Goal: Communication & Community: Answer question/provide support

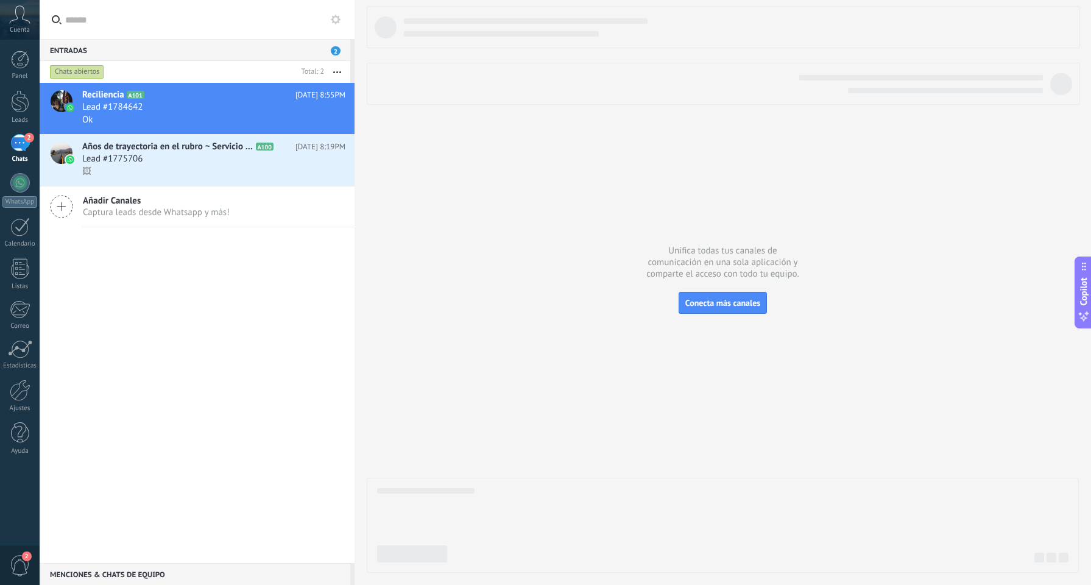
scroll to position [18, 0]
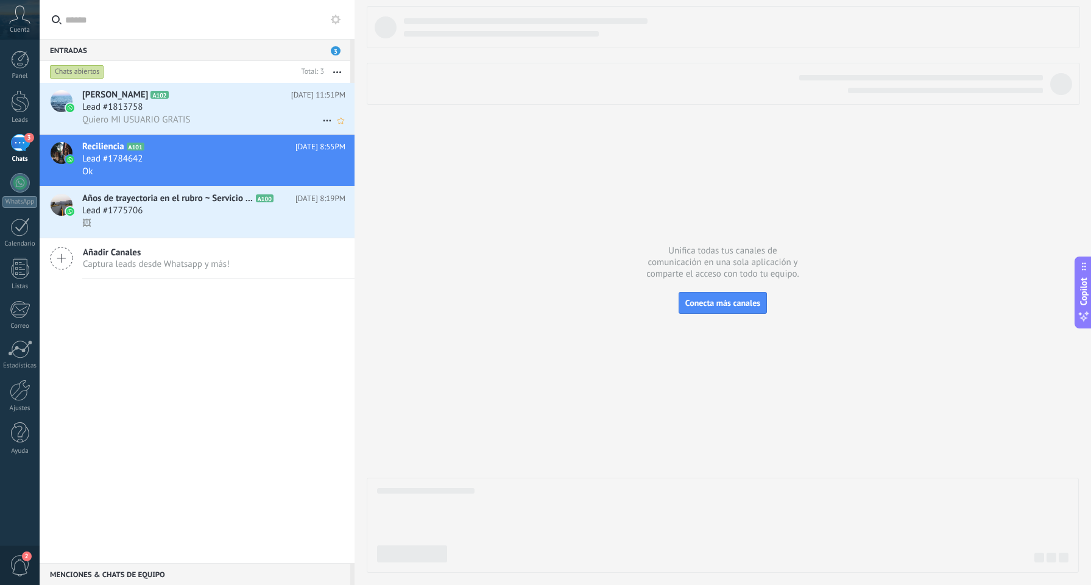
click at [183, 123] on span "Quiero MI USUARIO GRATIS" at bounding box center [136, 120] width 108 height 12
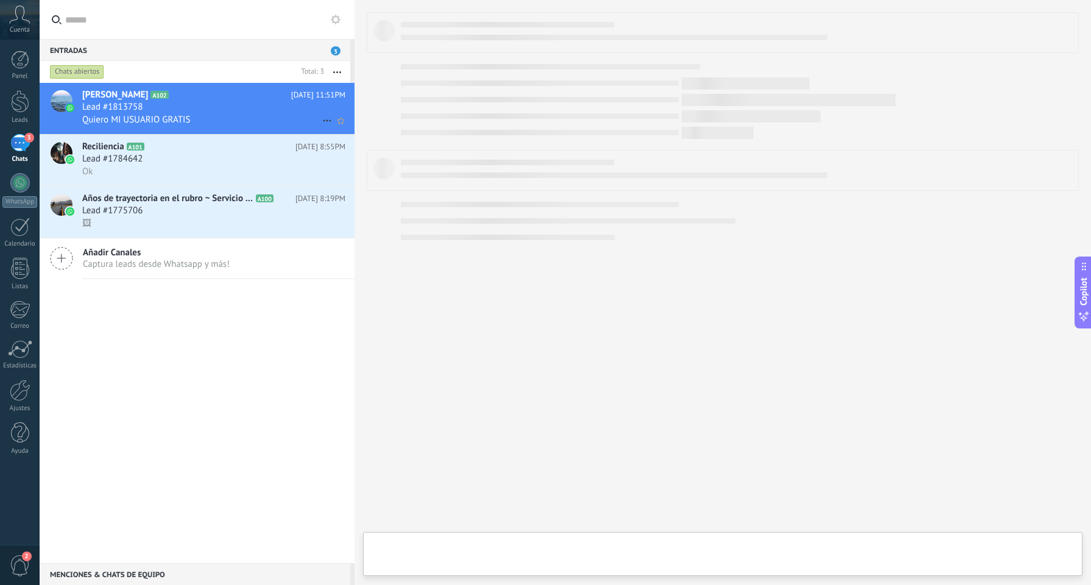
type textarea "**********"
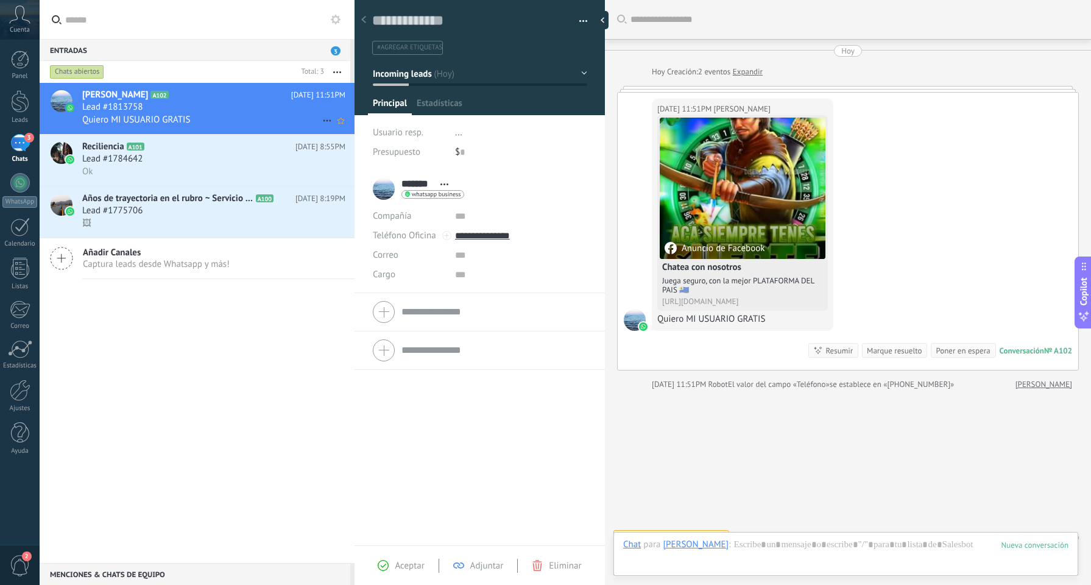
scroll to position [18, 0]
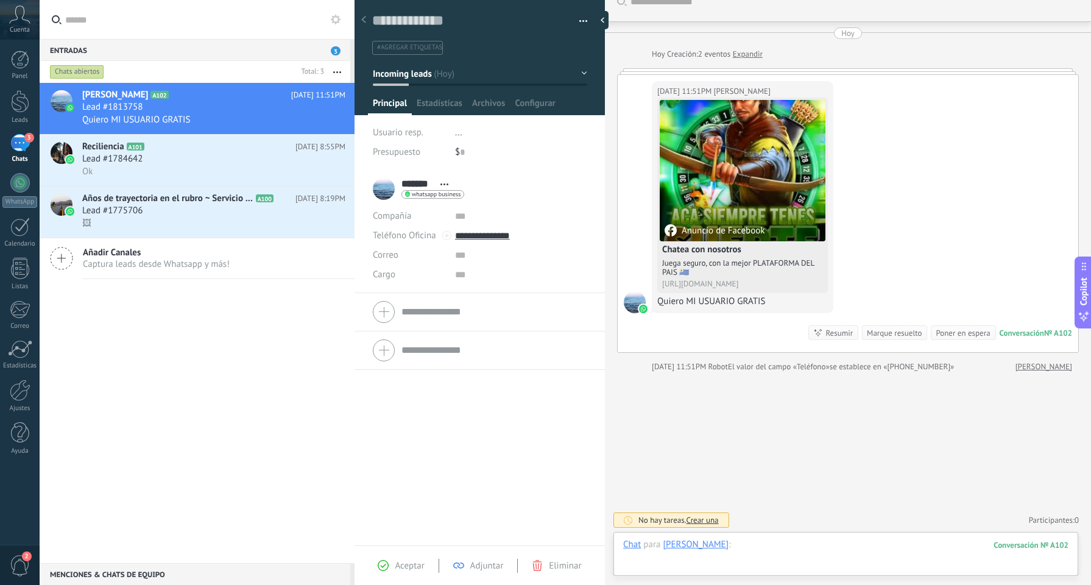
click at [851, 542] on div at bounding box center [845, 556] width 445 height 37
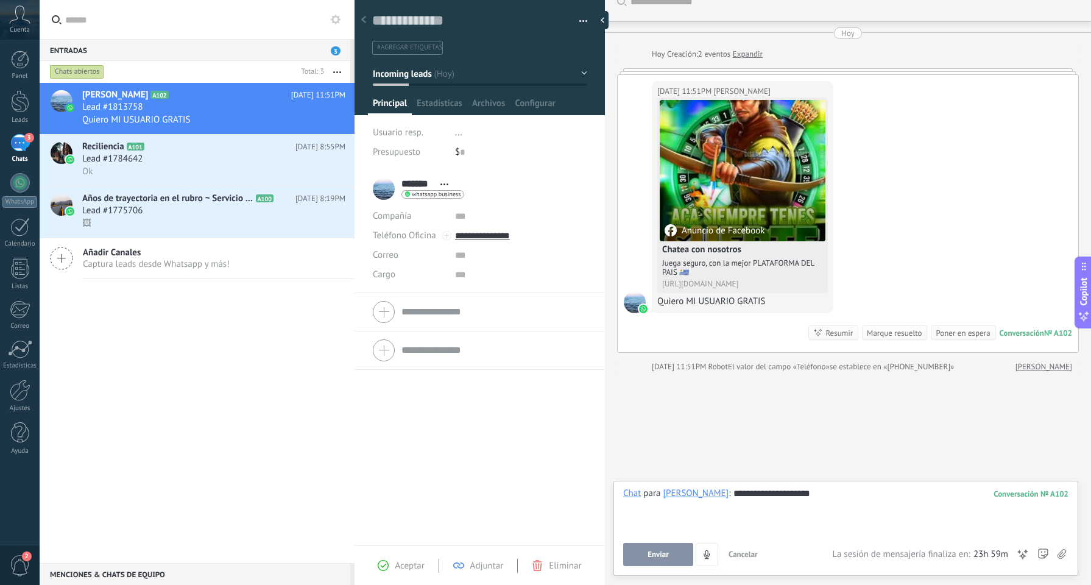
scroll to position [58, 0]
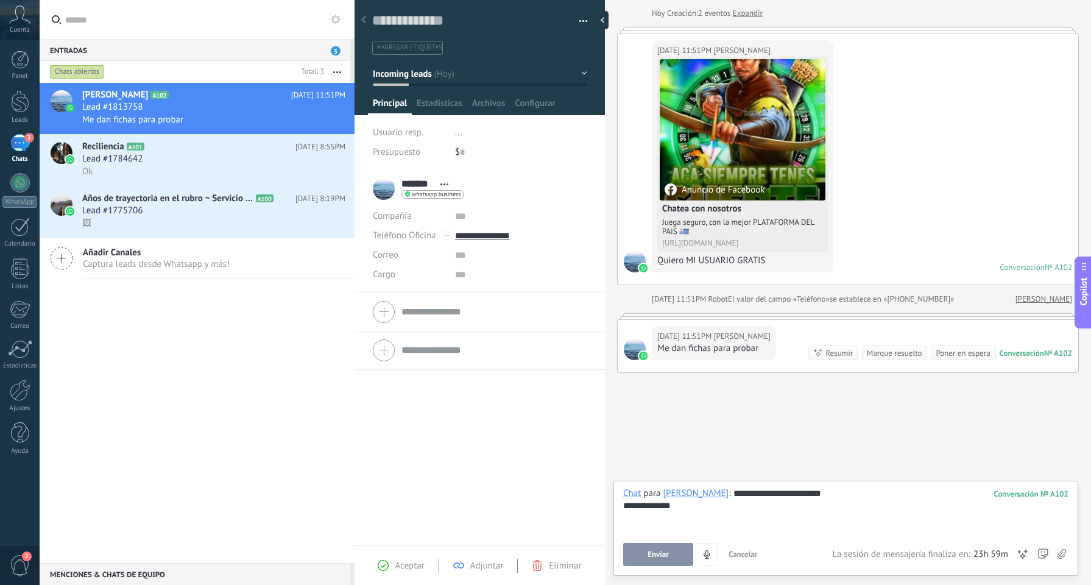
click at [663, 554] on span "Enviar" at bounding box center [657, 554] width 21 height 9
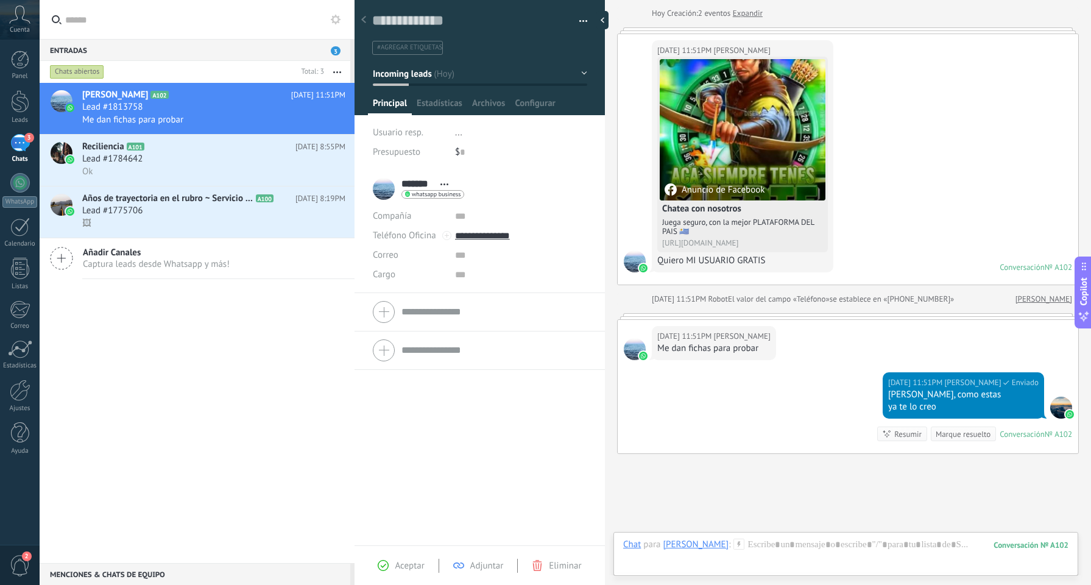
scroll to position [139, 0]
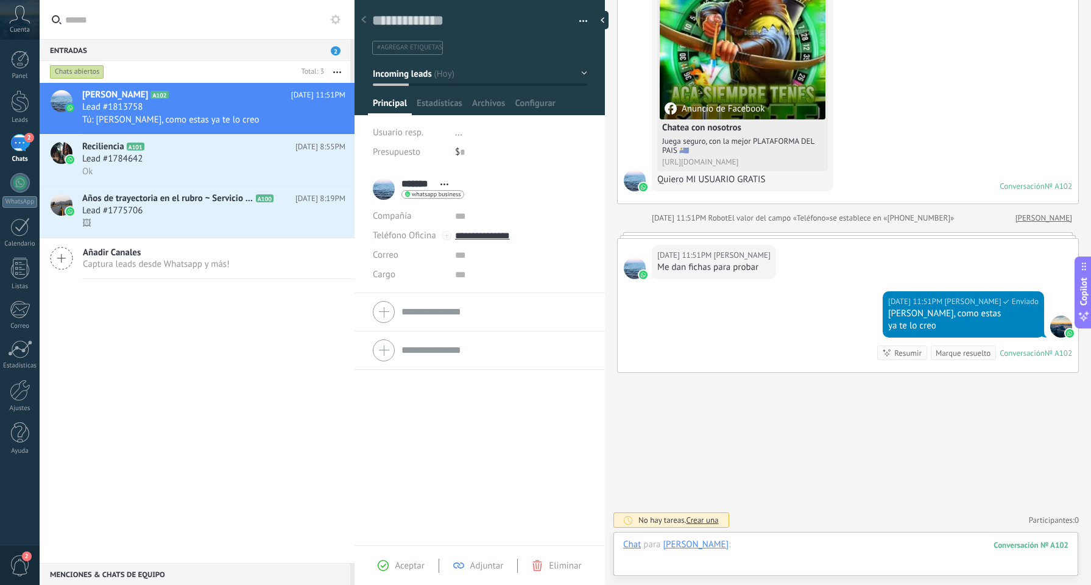
click at [730, 541] on div at bounding box center [845, 556] width 445 height 37
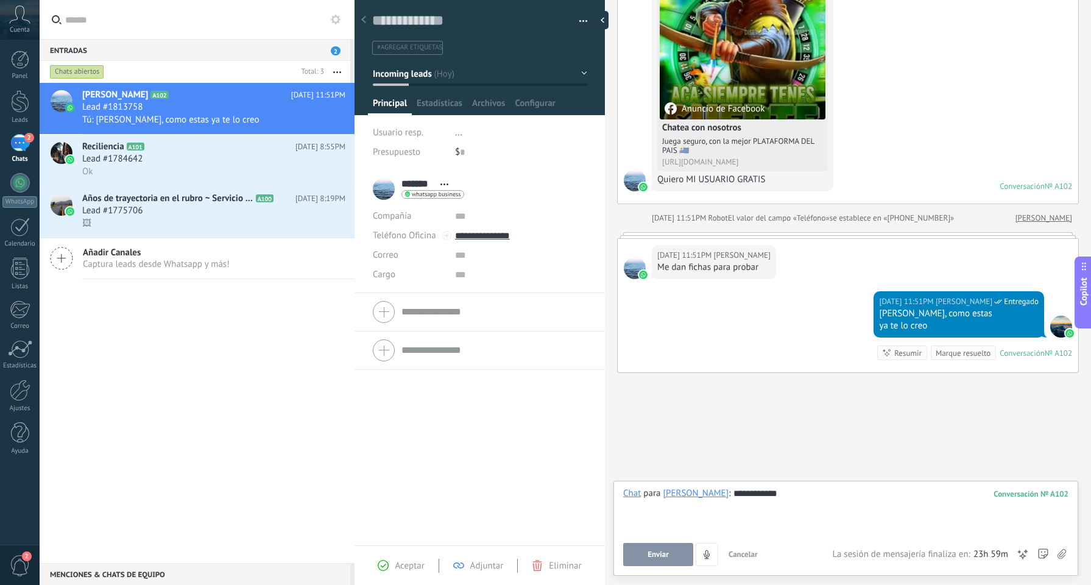
click at [645, 552] on button "Enviar" at bounding box center [658, 554] width 70 height 23
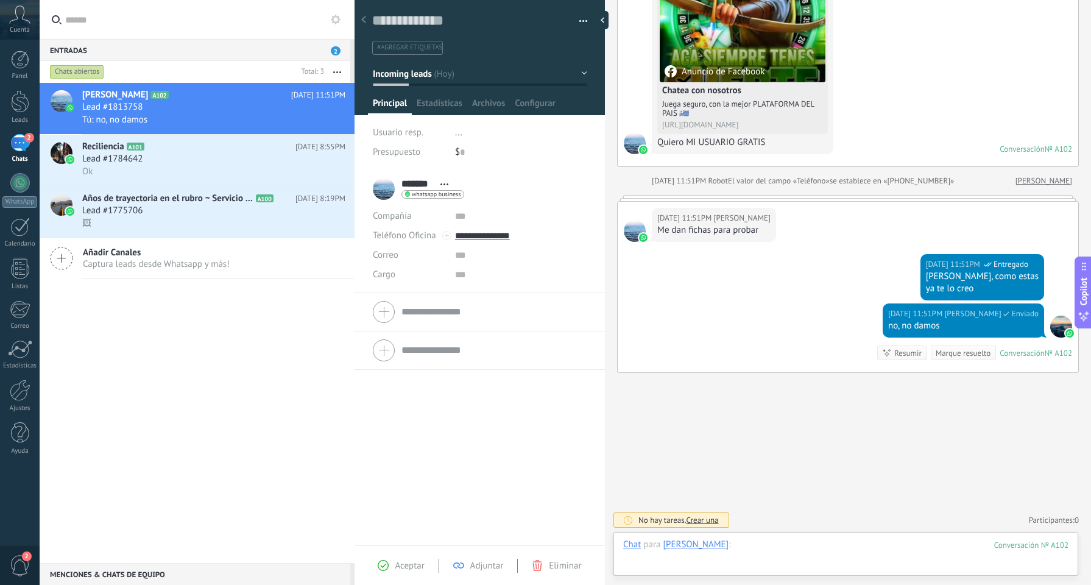
click at [727, 547] on div at bounding box center [845, 556] width 445 height 37
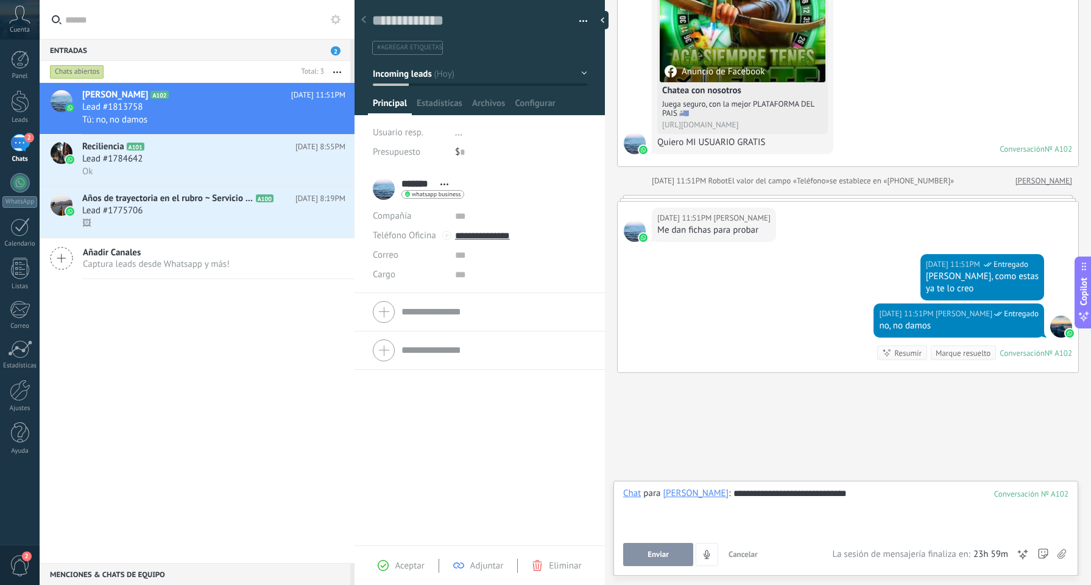
click at [652, 543] on button "Enviar" at bounding box center [658, 554] width 70 height 23
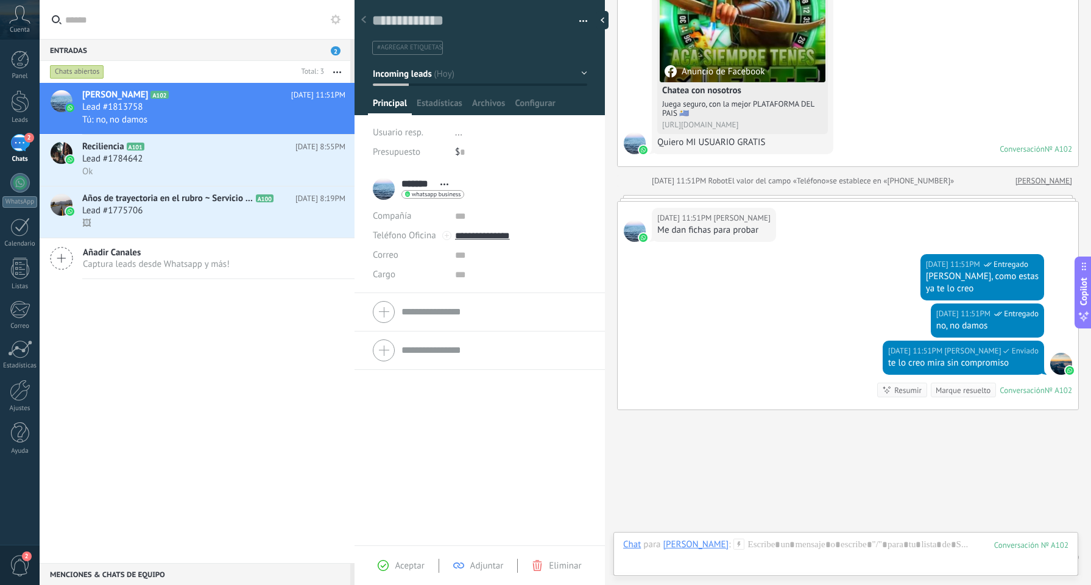
scroll to position [214, 0]
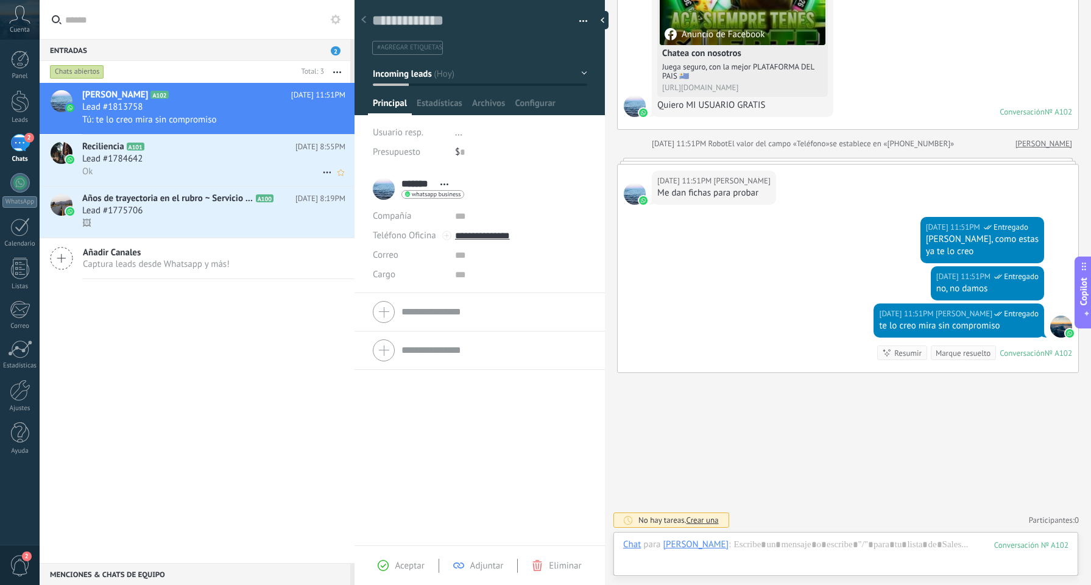
click at [132, 155] on span "Lead #1784642" at bounding box center [112, 159] width 60 height 12
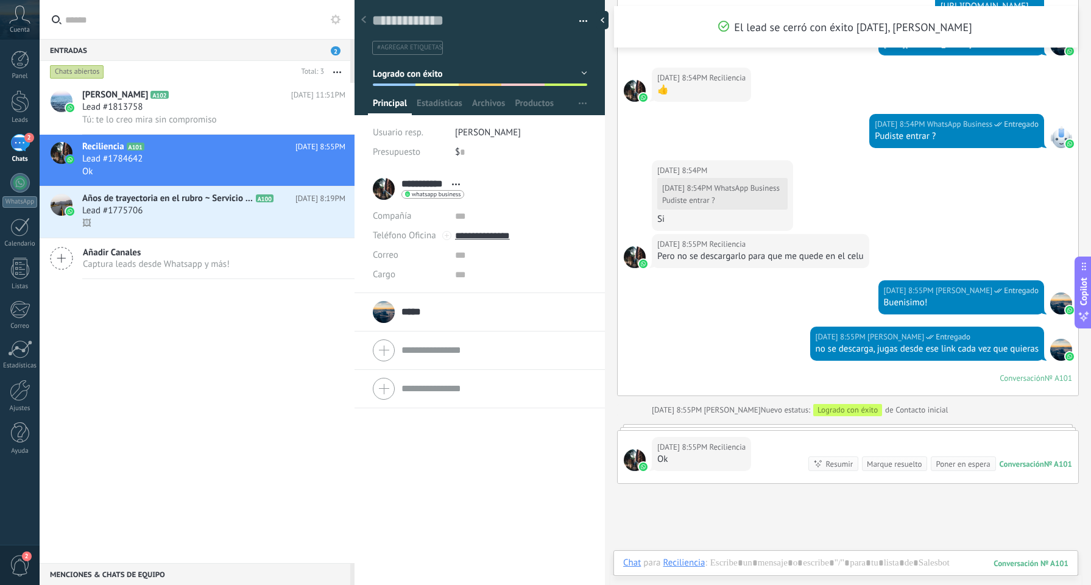
scroll to position [1498, 0]
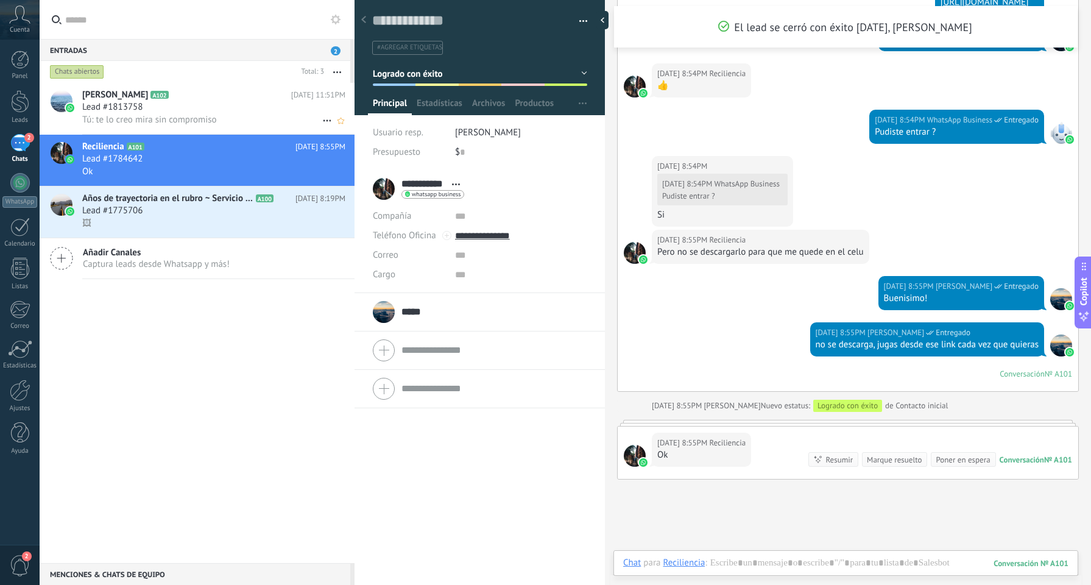
click at [241, 115] on div "Tú: te lo creo mira sin compromiso" at bounding box center [213, 119] width 263 height 13
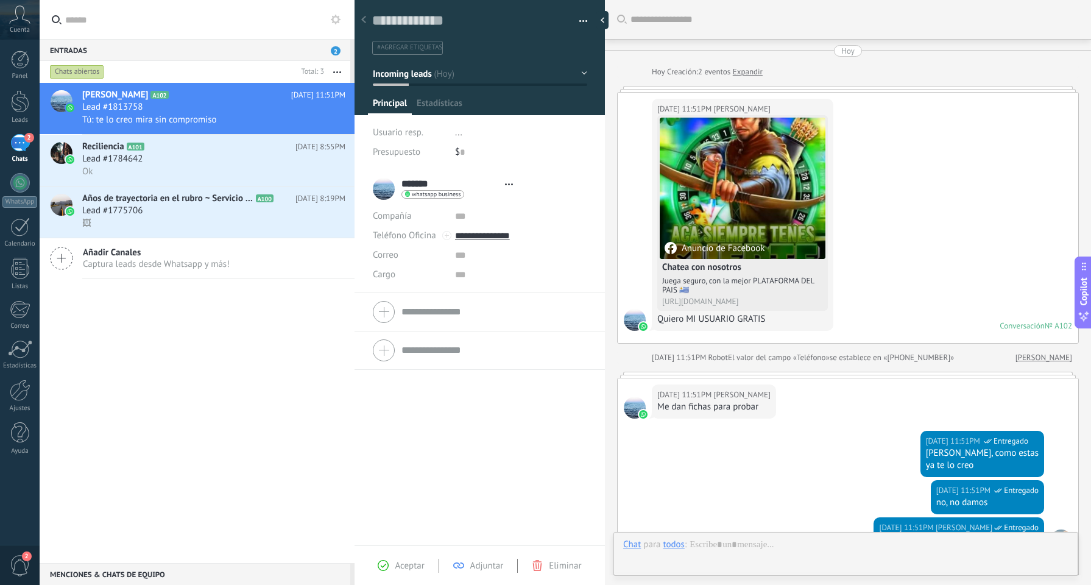
type textarea "**********"
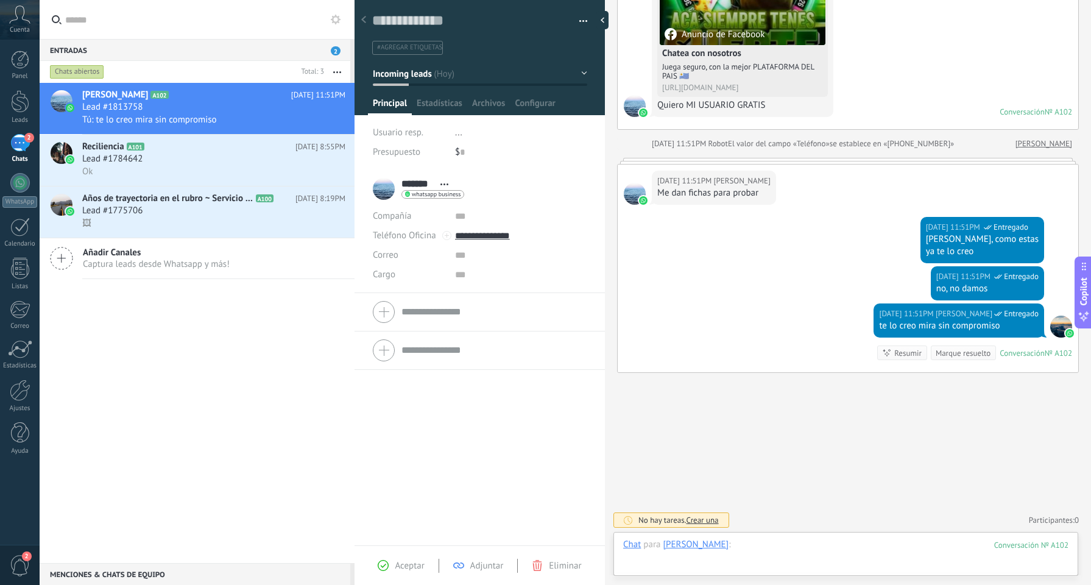
click at [732, 551] on div at bounding box center [845, 556] width 445 height 37
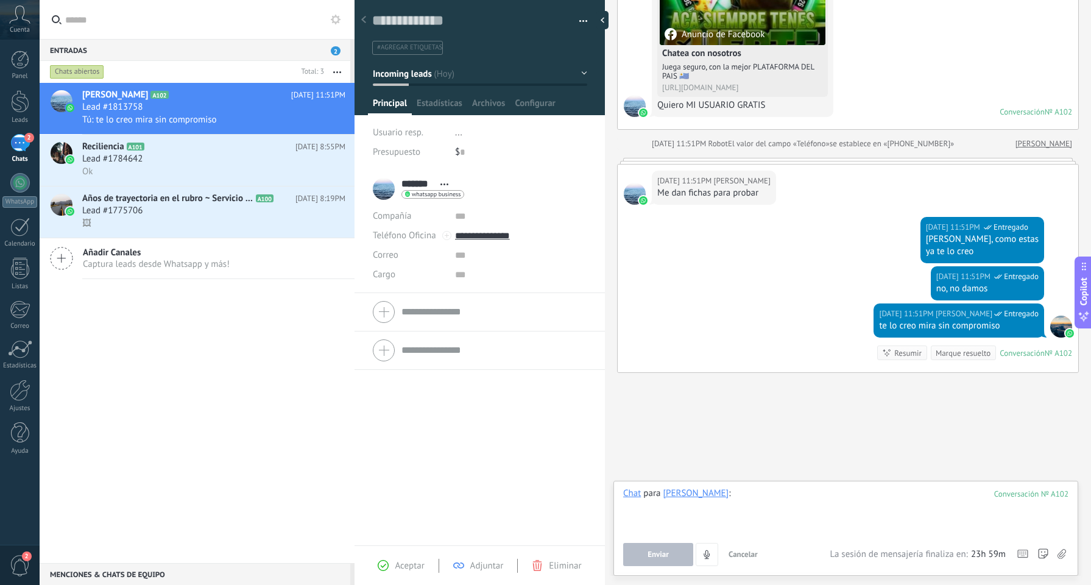
paste div
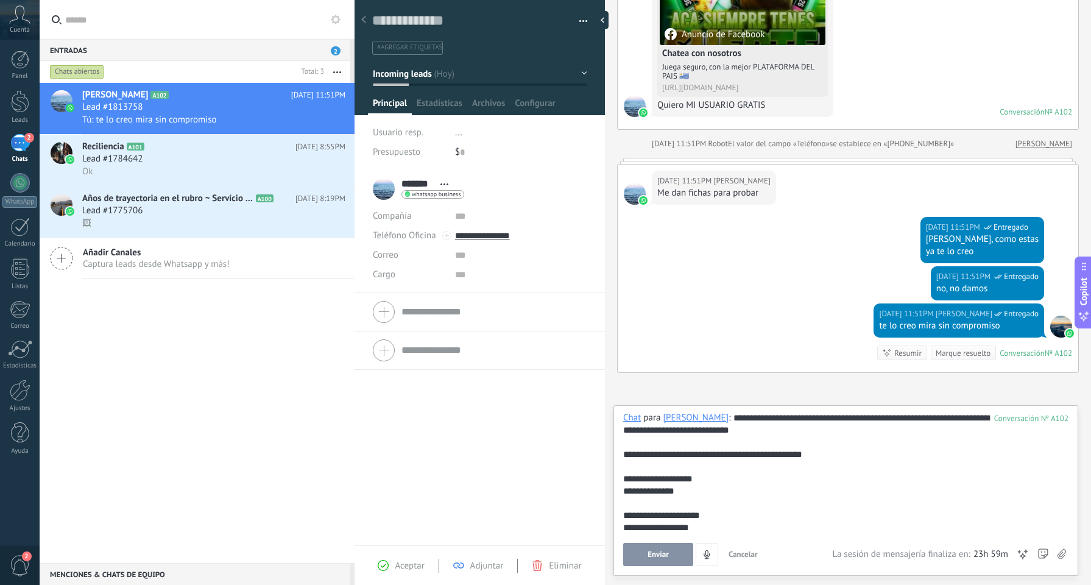
click at [743, 481] on div "**********" at bounding box center [843, 479] width 441 height 12
click at [690, 494] on div "**********" at bounding box center [843, 491] width 441 height 12
click at [663, 544] on button "Enviar" at bounding box center [658, 554] width 70 height 23
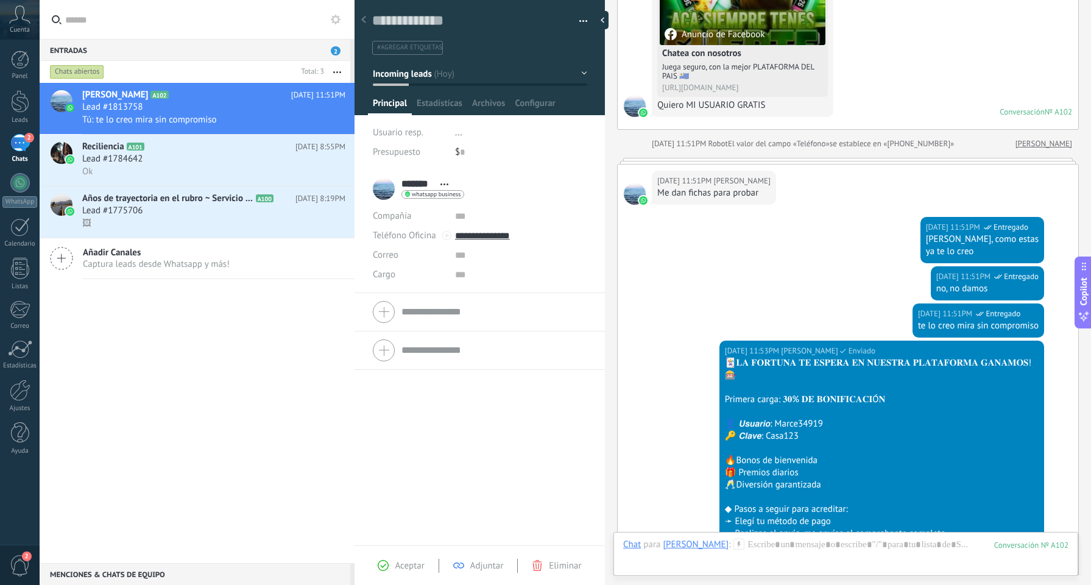
scroll to position [470, 0]
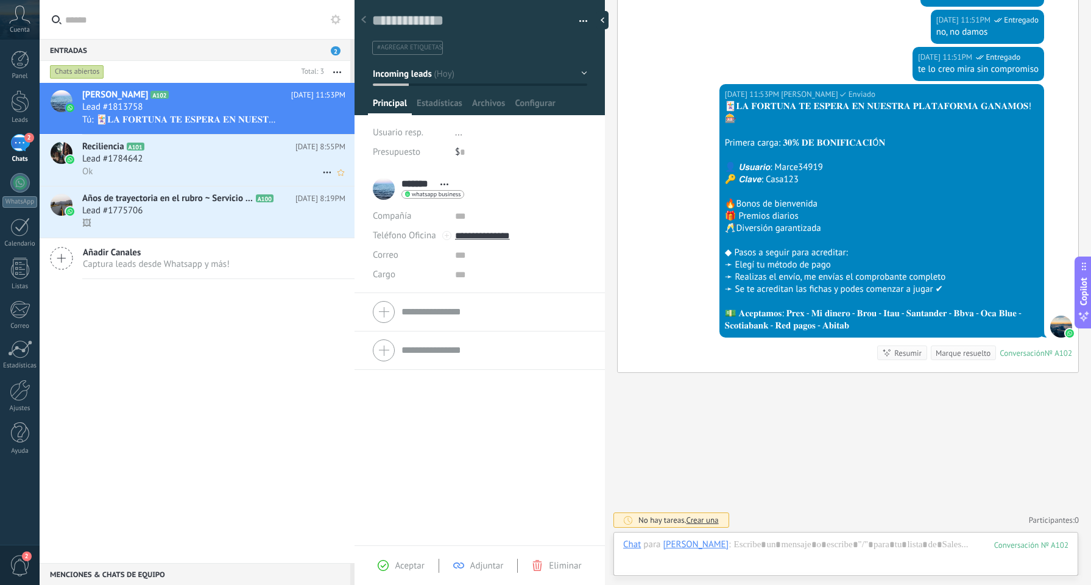
click at [220, 172] on div "Ok" at bounding box center [213, 171] width 263 height 13
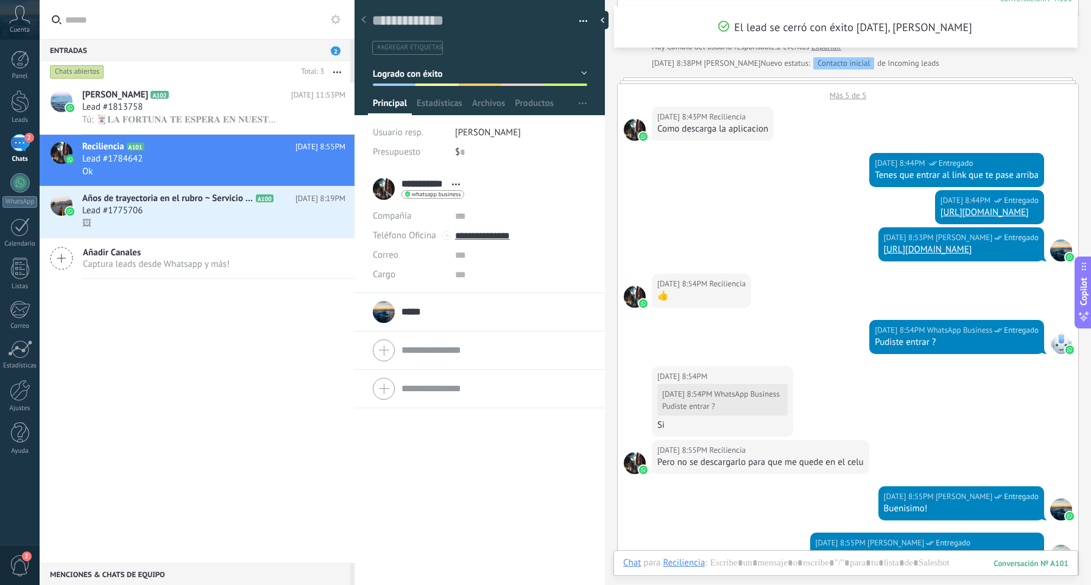
scroll to position [1253, 0]
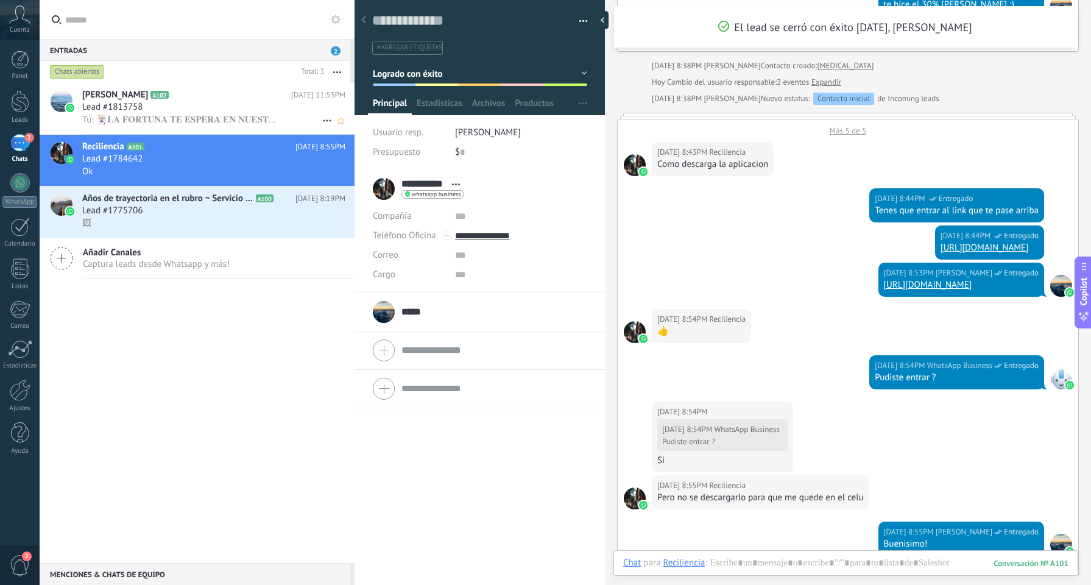
click at [160, 117] on span "Tú: 🃏𝐋𝐀 𝐅𝐎𝐑𝐓𝐔𝐍𝐀 𝐓𝐄 𝐄𝐒𝐏𝐄𝐑𝐀 𝐄𝐍 𝐍𝐔𝐄𝐒𝐓𝐑𝐀 𝐏𝐋𝐀𝐓𝐀𝐅𝐎𝐑𝐌𝐀 𝐆𝐀𝐍𝐀𝐌𝐎𝐒! 🎰 Primera carga: 𝟑𝟎% 𝐃…" at bounding box center [180, 120] width 196 height 12
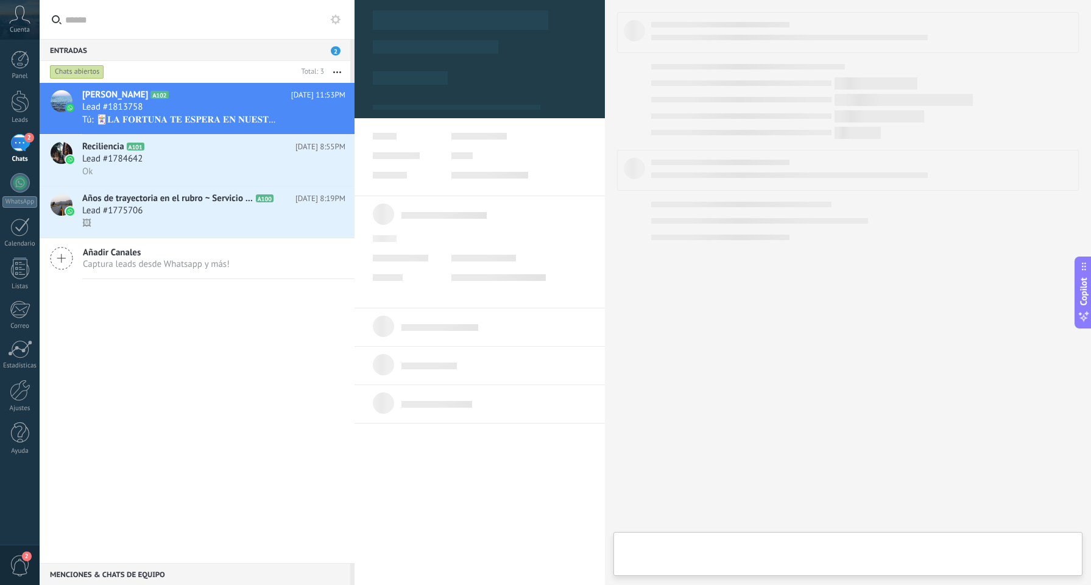
type textarea "**********"
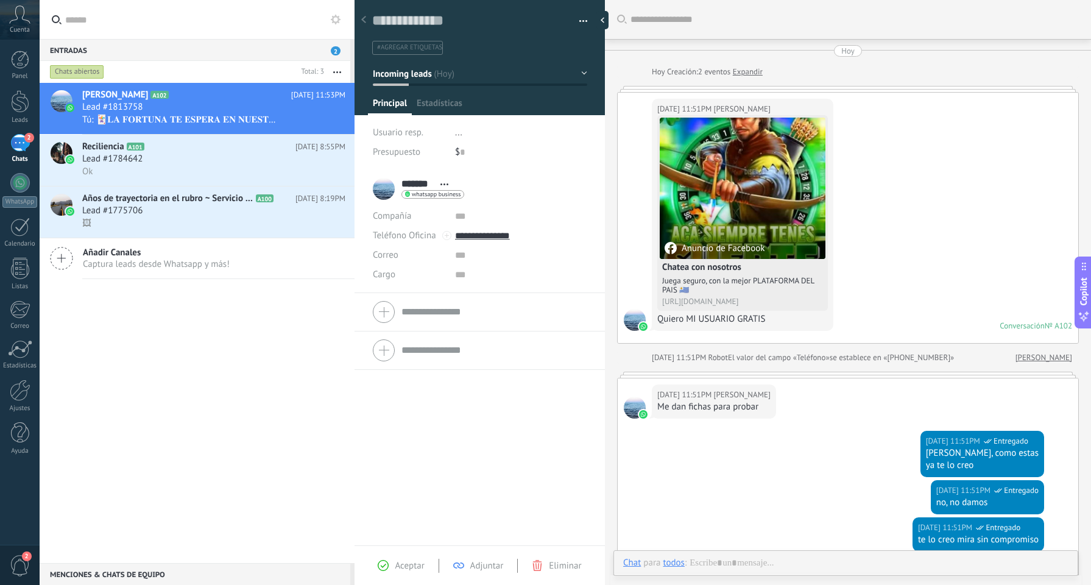
scroll to position [406, 0]
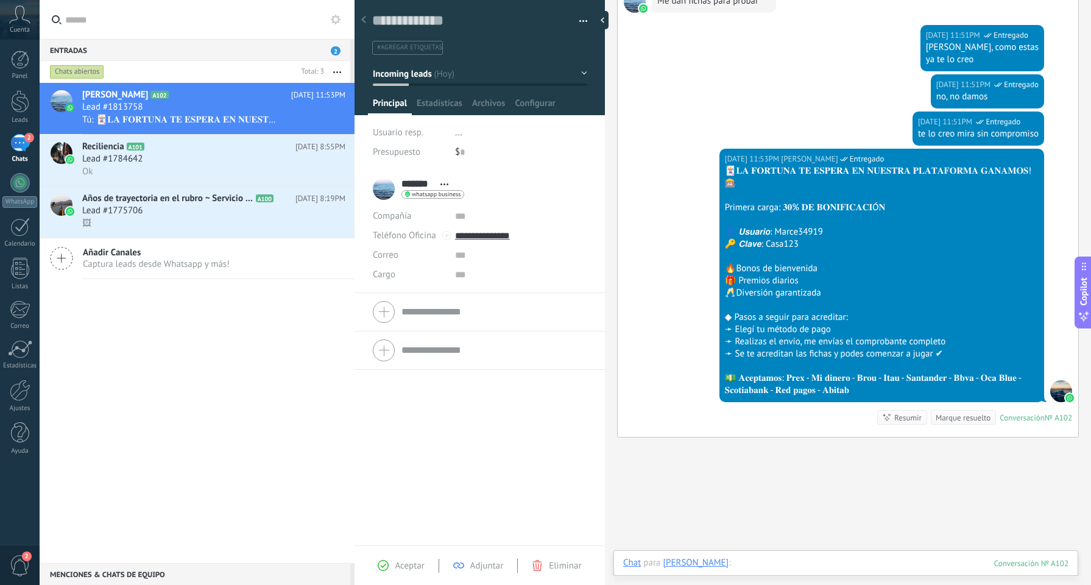
click at [737, 562] on div at bounding box center [845, 575] width 445 height 37
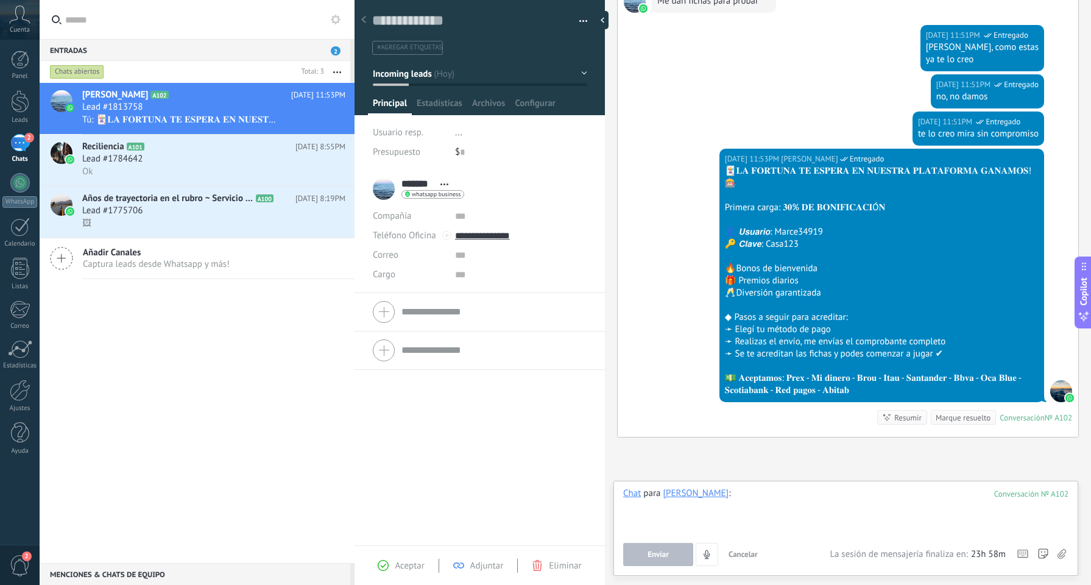
paste div
click at [672, 552] on button "Enviar" at bounding box center [658, 554] width 70 height 23
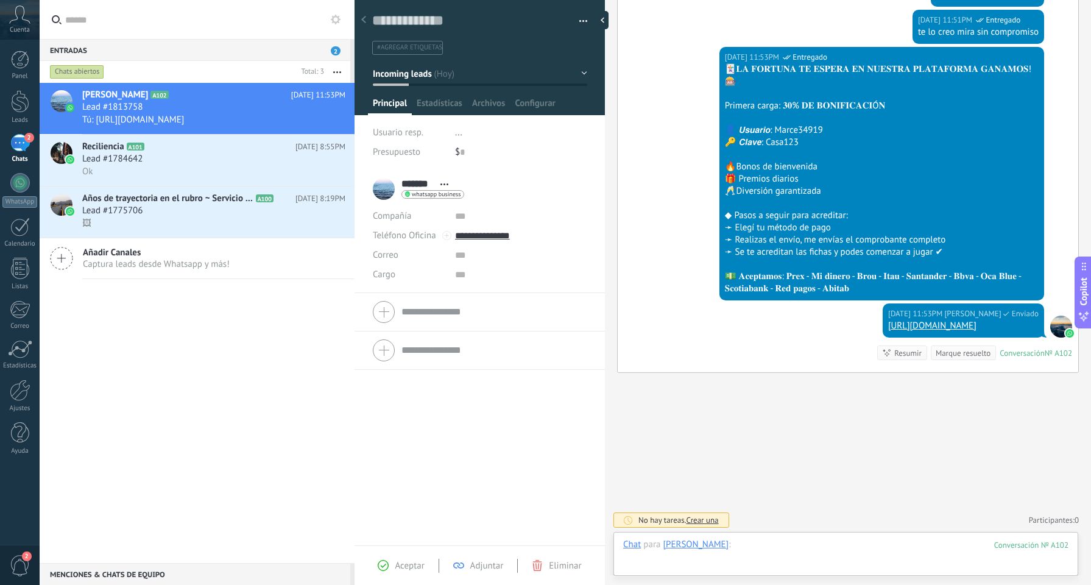
click at [740, 544] on div at bounding box center [845, 556] width 445 height 37
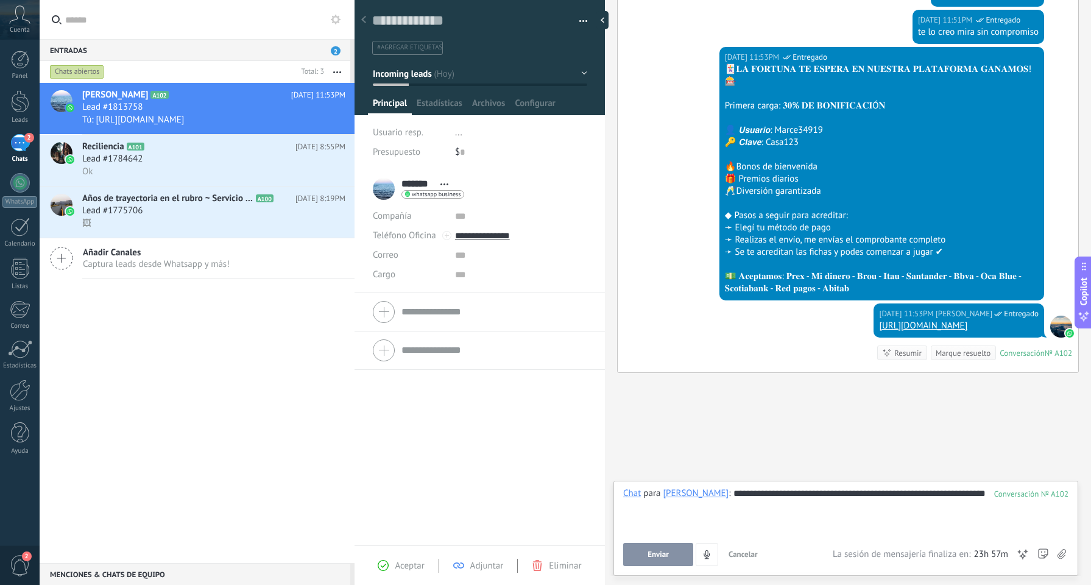
click at [672, 564] on button "Enviar" at bounding box center [658, 554] width 70 height 23
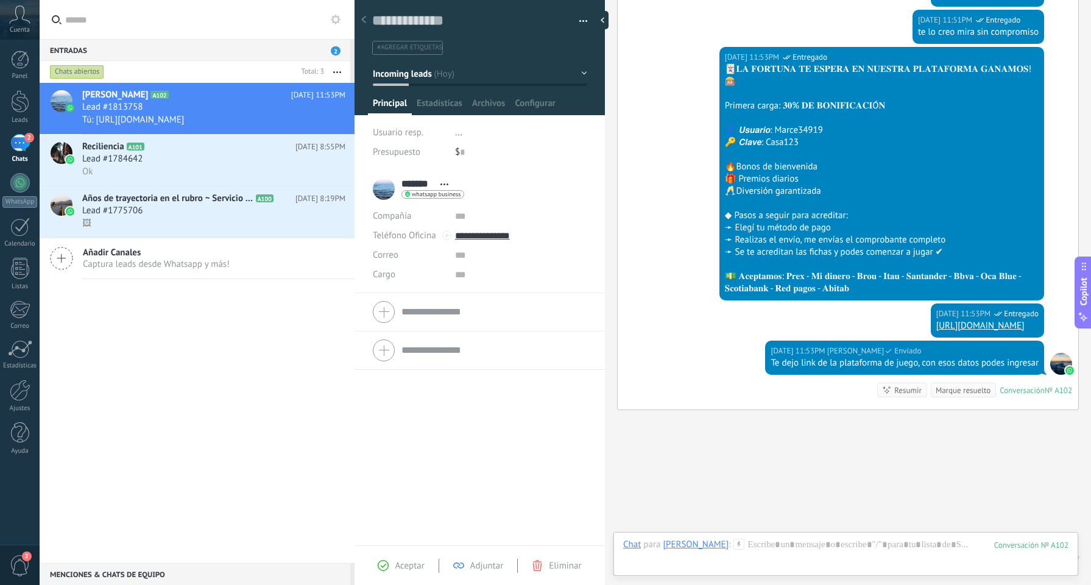
scroll to position [544, 0]
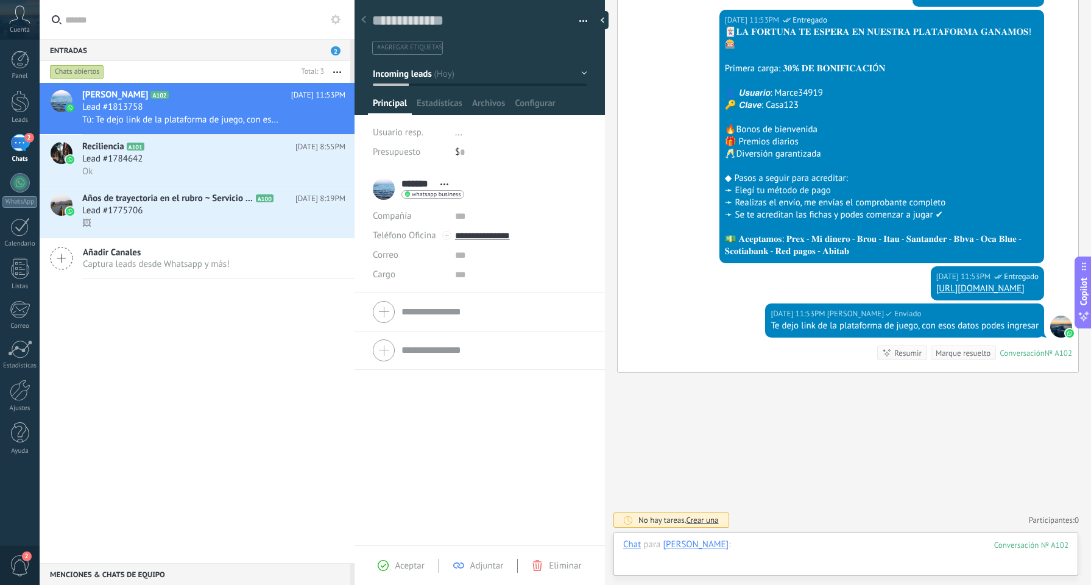
click at [720, 550] on div at bounding box center [845, 556] width 445 height 37
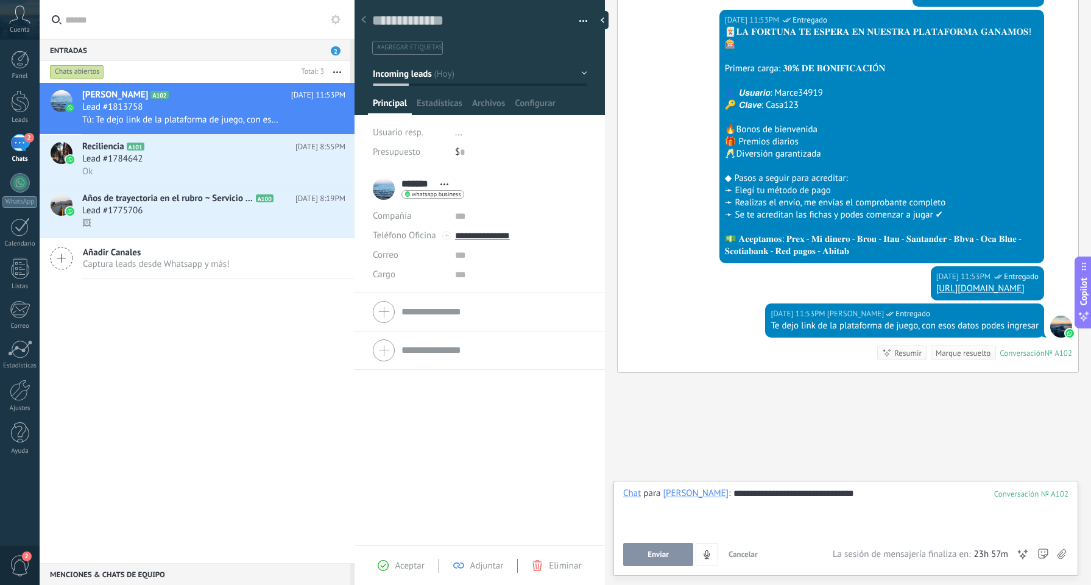
click at [646, 559] on button "Enviar" at bounding box center [658, 554] width 70 height 23
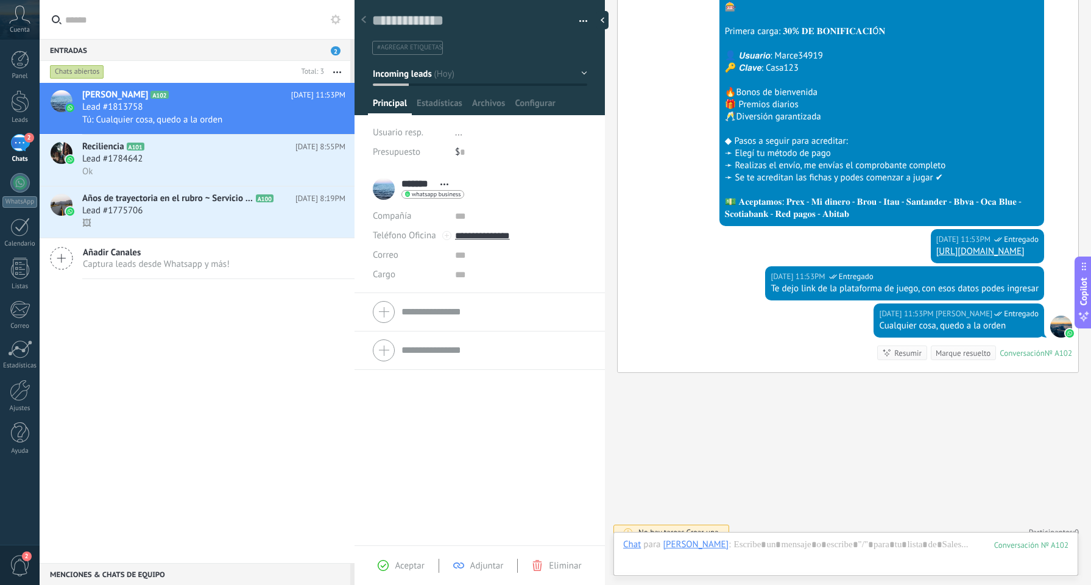
scroll to position [594, 0]
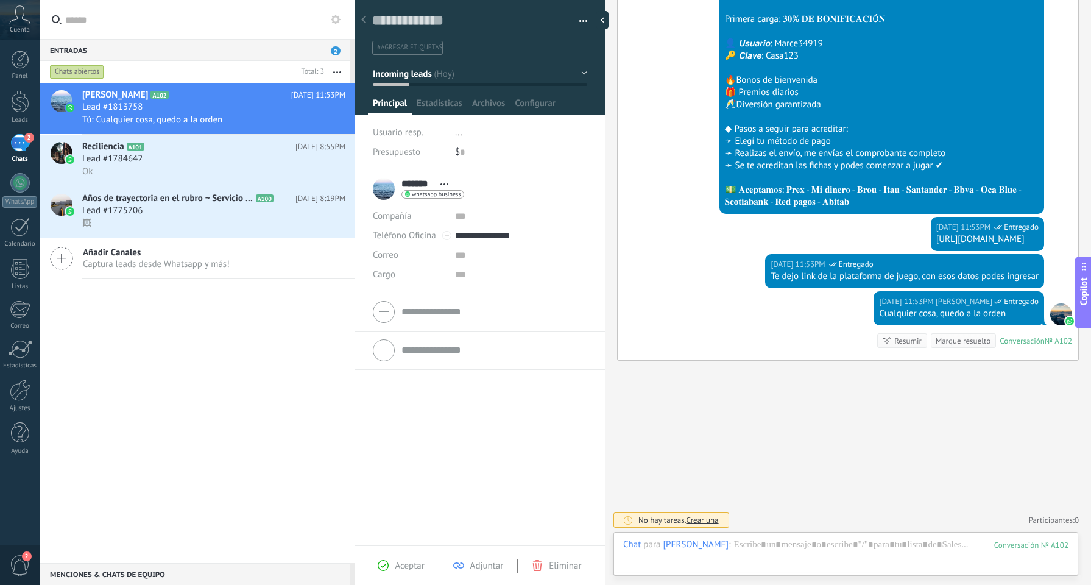
click at [1002, 340] on div "Conversación" at bounding box center [1021, 341] width 45 height 10
